Goal: Transaction & Acquisition: Download file/media

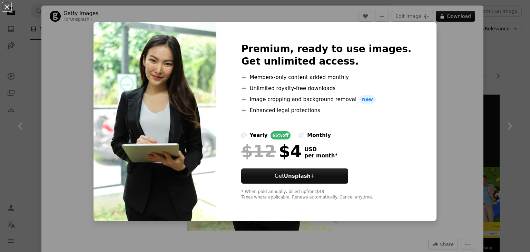
click at [441, 56] on div "An X shape Premium, ready to use images. Get unlimited access. A plus sign Memb…" at bounding box center [265, 126] width 530 height 252
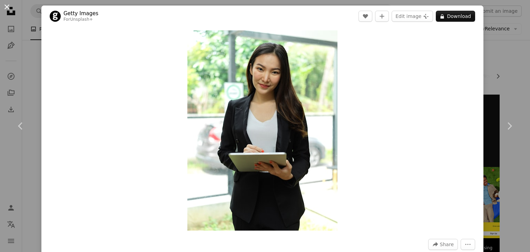
click at [6, 3] on button "An X shape" at bounding box center [7, 7] width 8 height 8
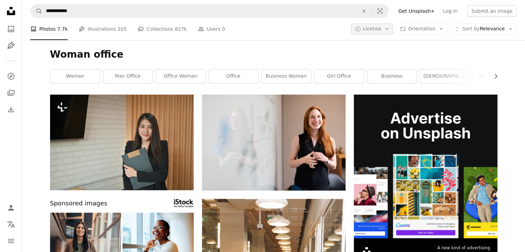
click at [381, 32] on span "License" at bounding box center [372, 29] width 18 height 7
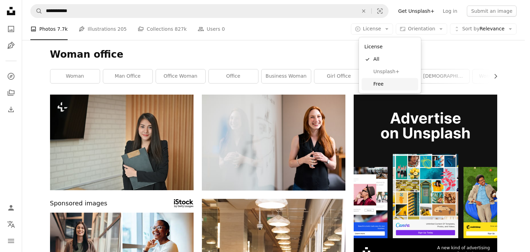
click at [375, 84] on span "Free" at bounding box center [394, 84] width 42 height 7
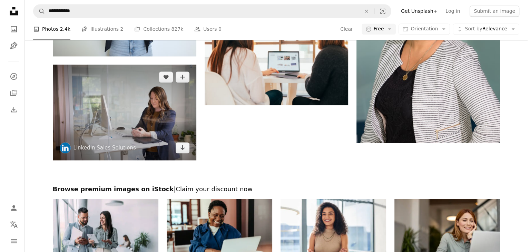
scroll to position [863, 0]
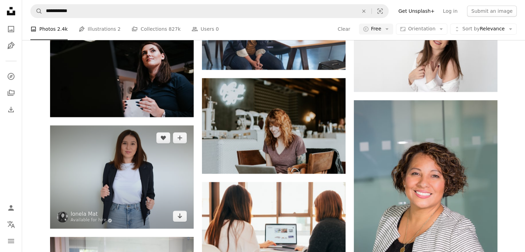
click at [150, 154] on img at bounding box center [122, 176] width 144 height 103
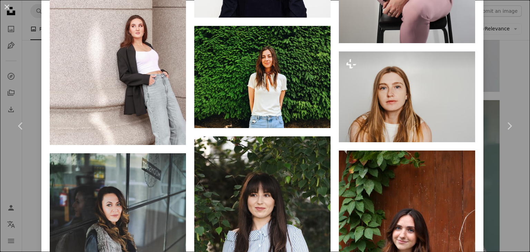
scroll to position [1208, 0]
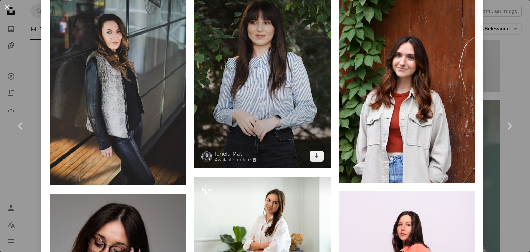
click at [278, 65] on img at bounding box center [262, 66] width 136 height 205
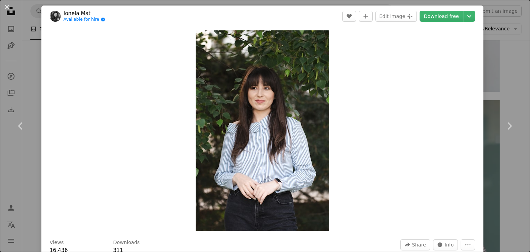
scroll to position [173, 0]
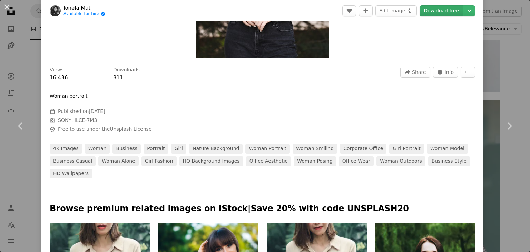
click at [442, 13] on link "Download free" at bounding box center [441, 10] width 43 height 11
